Goal: Task Accomplishment & Management: Complete application form

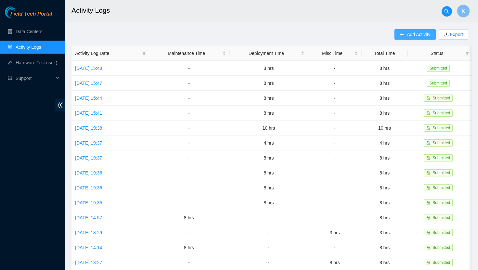
click at [407, 35] on span "Add Activity" at bounding box center [418, 34] width 23 height 7
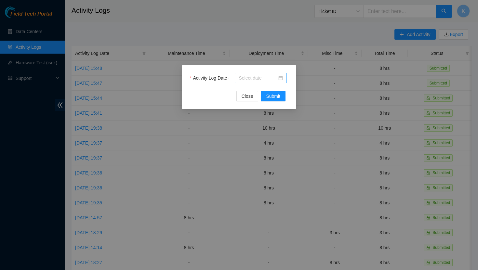
click at [281, 80] on div at bounding box center [261, 77] width 44 height 7
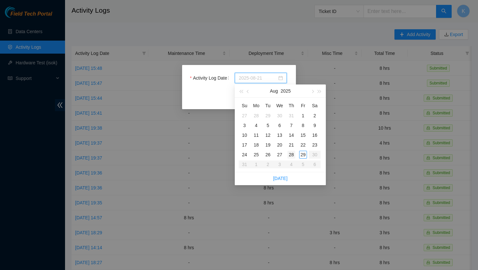
type input "[DATE]"
click at [294, 156] on div "28" at bounding box center [292, 155] width 8 height 8
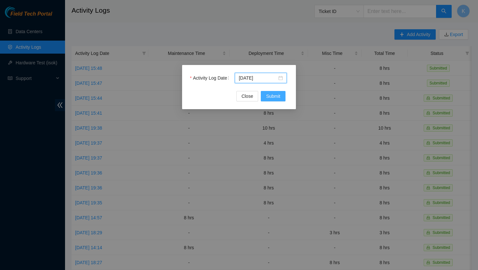
click at [270, 96] on span "Submit" at bounding box center [273, 96] width 14 height 7
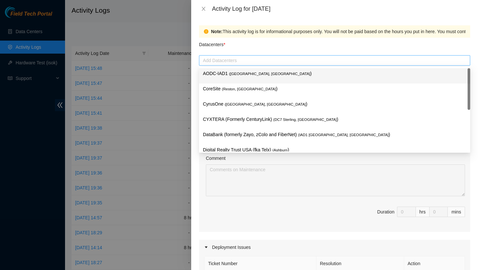
click at [275, 63] on div at bounding box center [335, 61] width 268 height 8
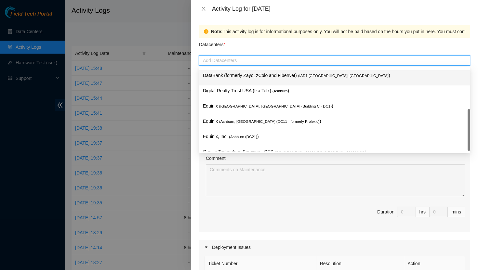
scroll to position [70, 0]
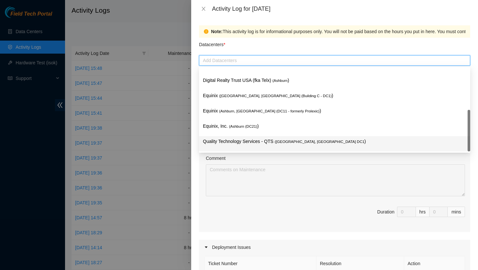
click at [269, 142] on p "Quality Technology Services - QTS ( [GEOGRAPHIC_DATA], [GEOGRAPHIC_DATA] DC1 )" at bounding box center [334, 141] width 263 height 7
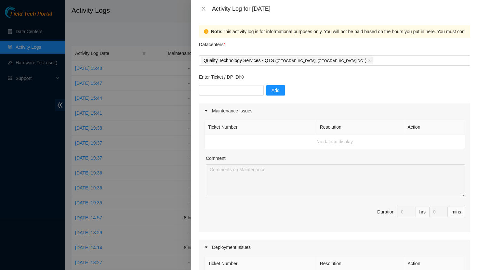
click at [322, 158] on div "Comment" at bounding box center [335, 160] width 259 height 10
click at [215, 90] on input "text" at bounding box center [231, 90] width 65 height 10
click at [221, 91] on input "text" at bounding box center [231, 90] width 65 height 10
paste input "DP83144"
type input "DP83144"
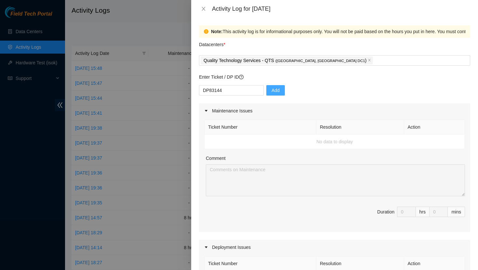
click at [272, 92] on span "Add" at bounding box center [276, 90] width 8 height 7
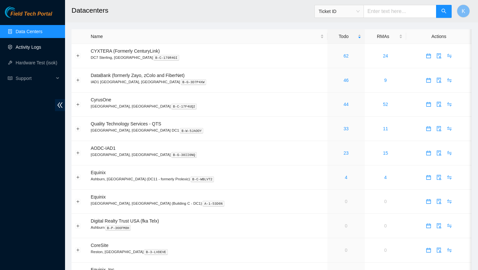
click at [35, 48] on link "Activity Logs" at bounding box center [29, 47] width 26 height 5
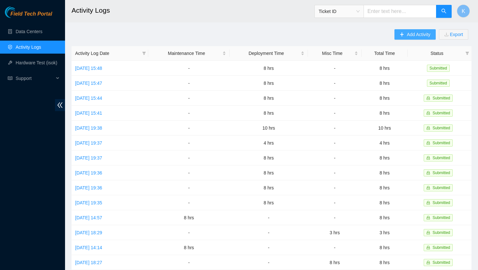
click at [410, 36] on span "Add Activity" at bounding box center [418, 34] width 23 height 7
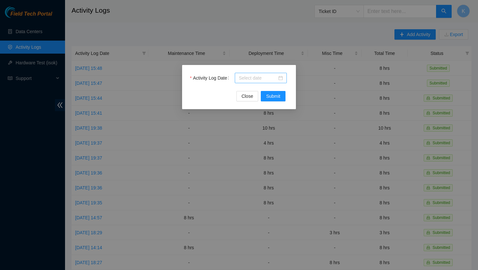
click at [280, 76] on div at bounding box center [261, 77] width 44 height 7
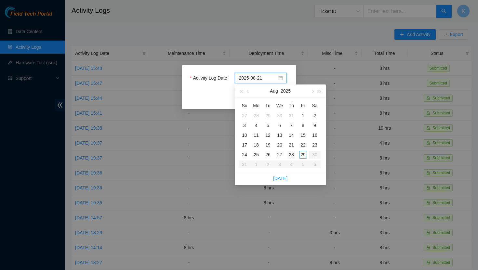
type input "[DATE]"
click at [291, 156] on div "28" at bounding box center [292, 155] width 8 height 8
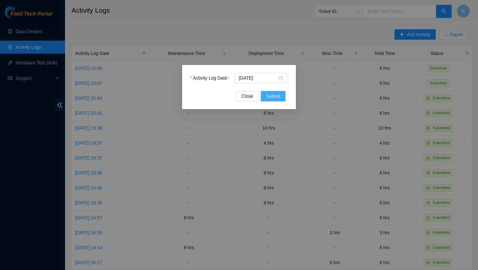
click at [270, 96] on span "Submit" at bounding box center [273, 96] width 14 height 7
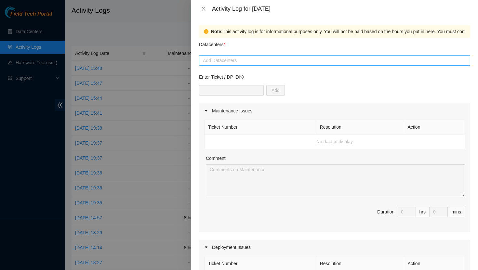
click at [244, 61] on div at bounding box center [335, 61] width 268 height 8
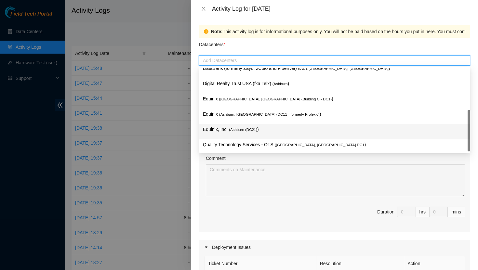
scroll to position [70, 0]
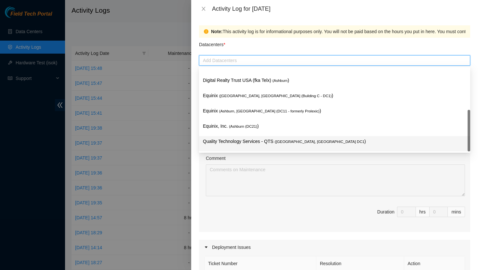
click at [266, 142] on p "Quality Technology Services - QTS ( [GEOGRAPHIC_DATA], [GEOGRAPHIC_DATA] DC1 )" at bounding box center [334, 141] width 263 height 7
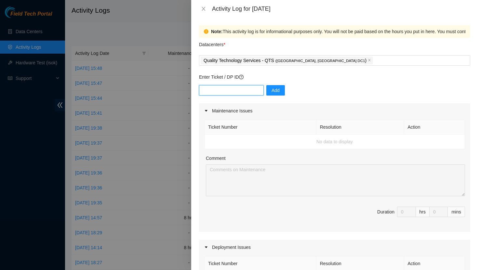
click at [234, 92] on input "text" at bounding box center [231, 90] width 65 height 10
paste input "DP83144"
type input "DP83144"
click at [272, 90] on span "Add" at bounding box center [276, 90] width 8 height 7
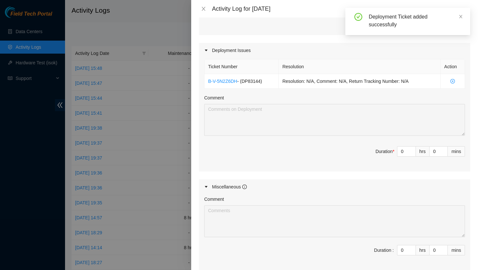
scroll to position [198, 0]
click at [405, 153] on input "0" at bounding box center [406, 151] width 18 height 10
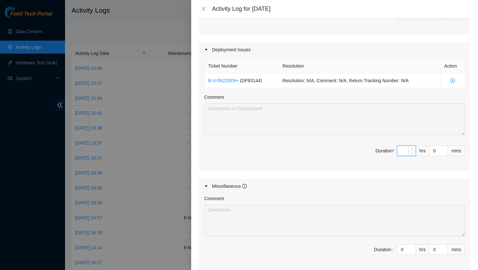
type input "8"
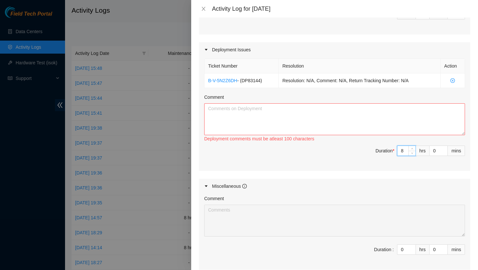
type input "8"
click at [340, 122] on textarea "Comment" at bounding box center [334, 119] width 261 height 32
click at [243, 111] on textarea "Comment" at bounding box center [334, 119] width 261 height 32
paste textarea "Completed printing out labels - Completed applying sled labels to machines - Be…"
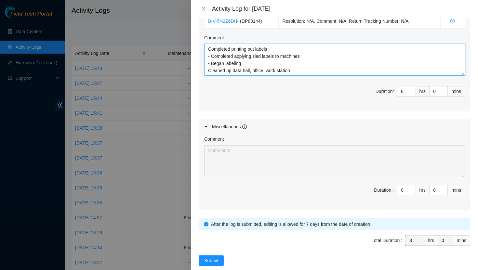
scroll to position [269, 0]
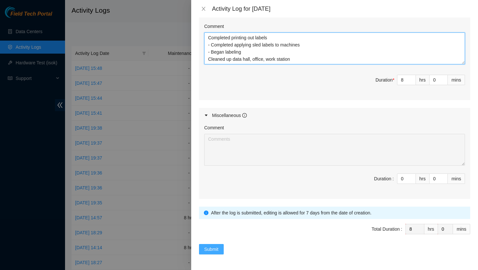
type textarea "Completed printing out labels - Completed applying sled labels to machines - Be…"
click at [214, 250] on span "Submit" at bounding box center [211, 249] width 14 height 7
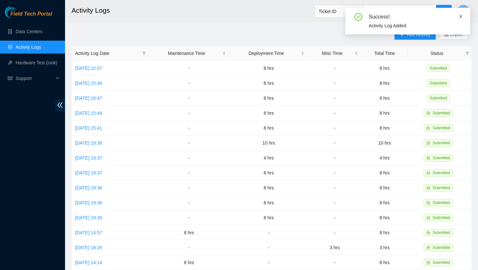
click at [461, 16] on icon "close" at bounding box center [461, 16] width 5 height 5
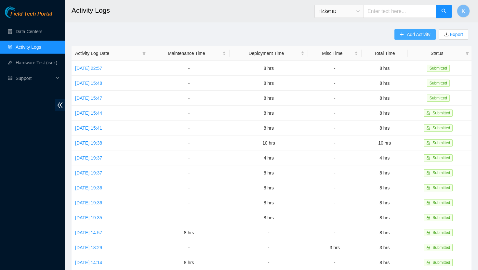
click at [403, 37] on button "Add Activity" at bounding box center [415, 34] width 41 height 10
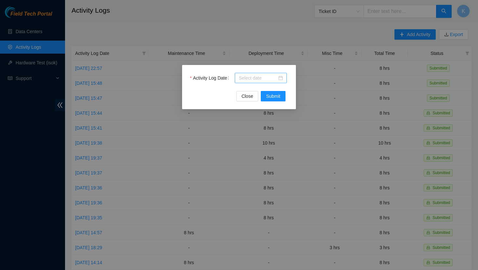
click at [280, 78] on div at bounding box center [261, 77] width 44 height 7
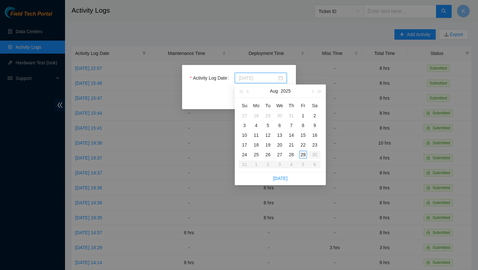
type input "2025-08-29"
click at [305, 154] on div "29" at bounding box center [303, 155] width 8 height 8
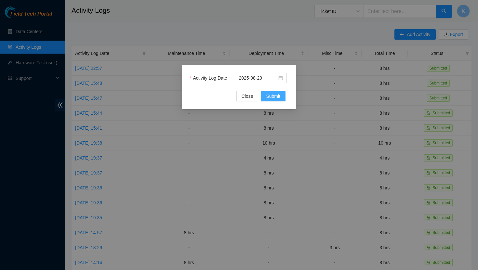
click at [269, 93] on span "Submit" at bounding box center [273, 96] width 14 height 7
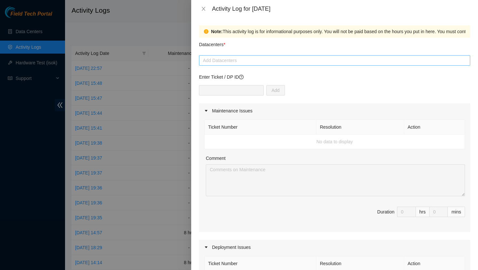
click at [244, 61] on div at bounding box center [335, 61] width 268 height 8
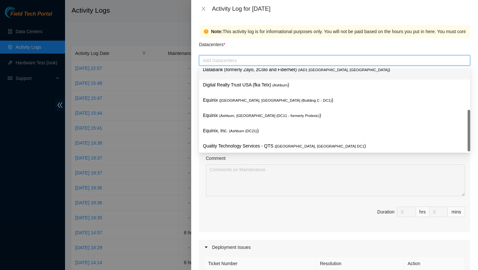
scroll to position [70, 0]
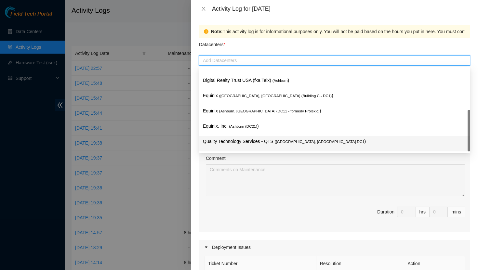
click at [265, 142] on p "Quality Technology Services - QTS ( [GEOGRAPHIC_DATA], [GEOGRAPHIC_DATA] DC1 )" at bounding box center [334, 141] width 263 height 7
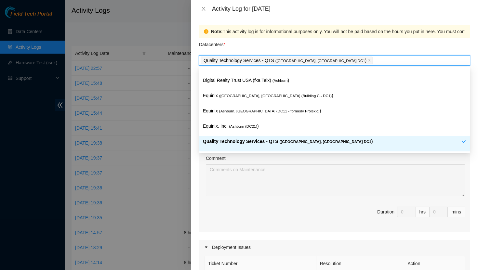
click at [270, 163] on div "Comment" at bounding box center [335, 160] width 259 height 10
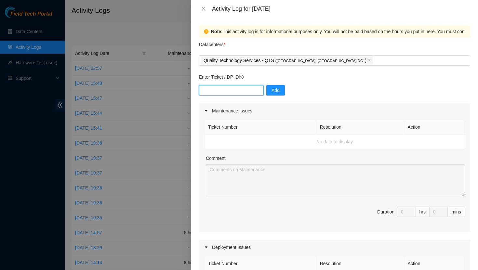
click at [242, 94] on input "text" at bounding box center [231, 90] width 65 height 10
paste input "Completed printing out labels - Completed applying sled labels to machines - Be…"
drag, startPoint x: 254, startPoint y: 89, endPoint x: 230, endPoint y: 89, distance: 24.1
click at [230, 89] on input "Completed printing out labels - Completed applying sled labels to machines - Be…" at bounding box center [231, 90] width 65 height 10
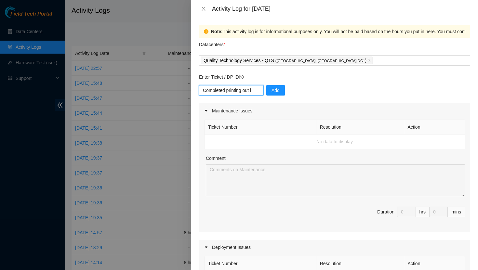
scroll to position [0, 0]
type input "C"
paste input "DP83144"
type input "DP83144"
click at [272, 92] on span "Add" at bounding box center [276, 90] width 8 height 7
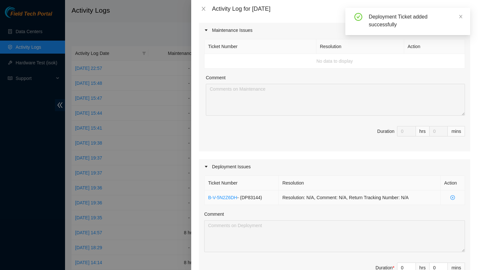
scroll to position [107, 0]
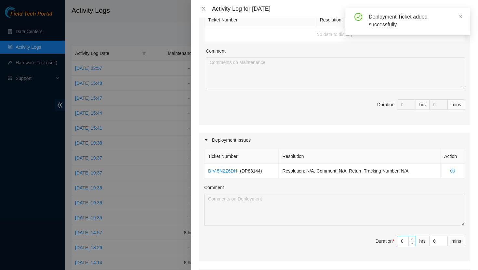
click at [407, 241] on input "0" at bounding box center [406, 241] width 18 height 10
type input "8"
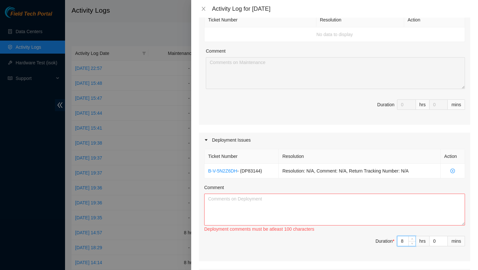
type input "8"
click at [337, 214] on textarea "Comment" at bounding box center [334, 210] width 261 height 32
paste textarea "Continued labeling - Continued cable management"
click at [270, 198] on textarea "Continued labeling - Continued cable management" at bounding box center [334, 210] width 261 height 32
click at [285, 207] on textarea "Continued labeling machines - Continued cable management" at bounding box center [334, 210] width 261 height 32
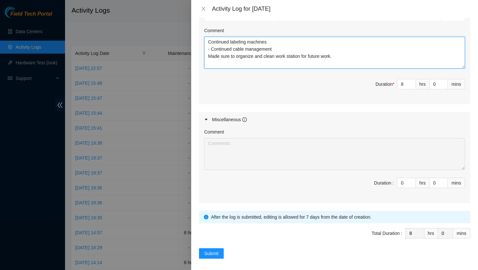
scroll to position [269, 0]
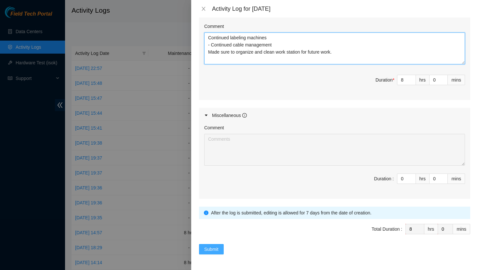
type textarea "Continued labeling machines - Continued cable management Made sure to organize …"
click at [211, 250] on span "Submit" at bounding box center [211, 249] width 14 height 7
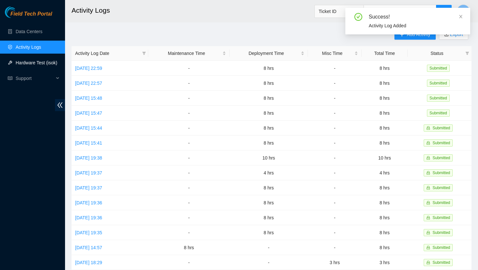
click at [50, 62] on link "Hardware Test (isok)" at bounding box center [37, 62] width 42 height 5
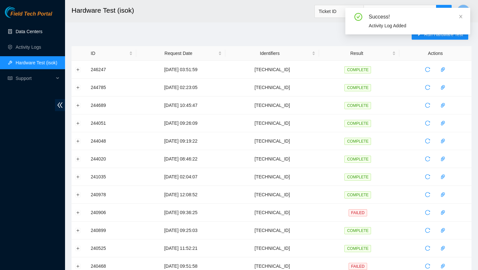
click at [30, 34] on link "Data Centers" at bounding box center [29, 31] width 27 height 5
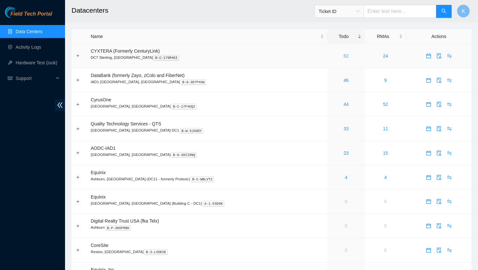
click at [344, 55] on link "62" at bounding box center [346, 55] width 5 height 5
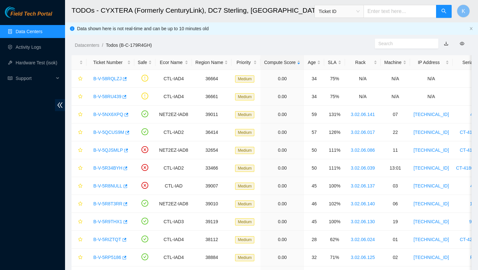
click at [40, 30] on link "Data Centers" at bounding box center [29, 31] width 27 height 5
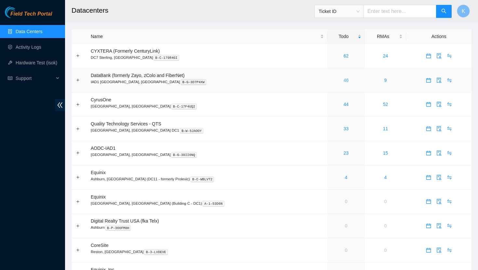
click at [344, 81] on link "46" at bounding box center [346, 80] width 5 height 5
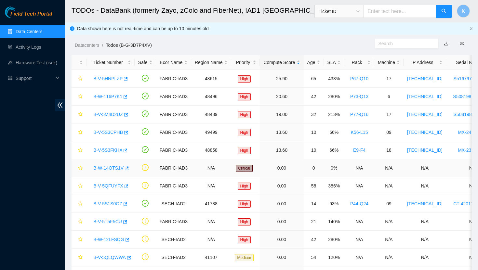
click at [109, 168] on link "B-W-14OTS1V" at bounding box center [108, 168] width 30 height 5
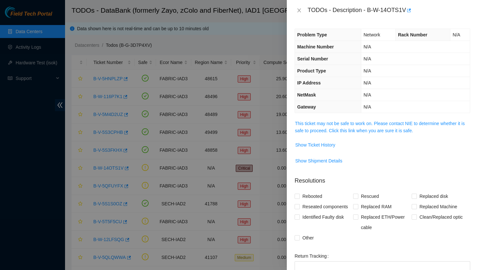
click at [355, 127] on span "This ticket may not be safe to work on. Please contact NIE to determine whether…" at bounding box center [382, 127] width 175 height 14
click at [350, 125] on link "This ticket may not be safe to work on. Please contact NIE to determine whether…" at bounding box center [380, 127] width 170 height 12
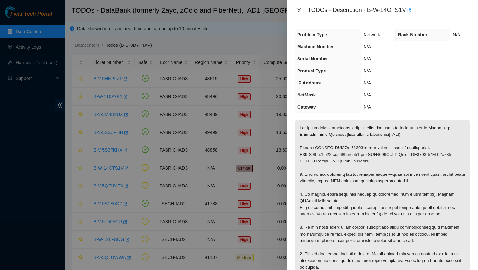
click at [297, 9] on icon "close" at bounding box center [299, 10] width 5 height 5
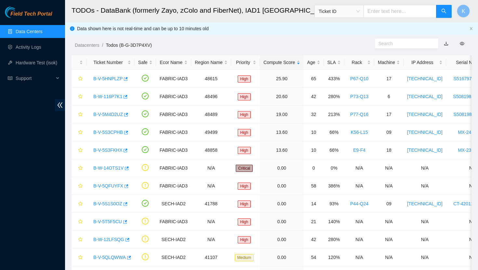
click at [23, 33] on link "Data Centers" at bounding box center [29, 31] width 27 height 5
